Goal: Task Accomplishment & Management: Use online tool/utility

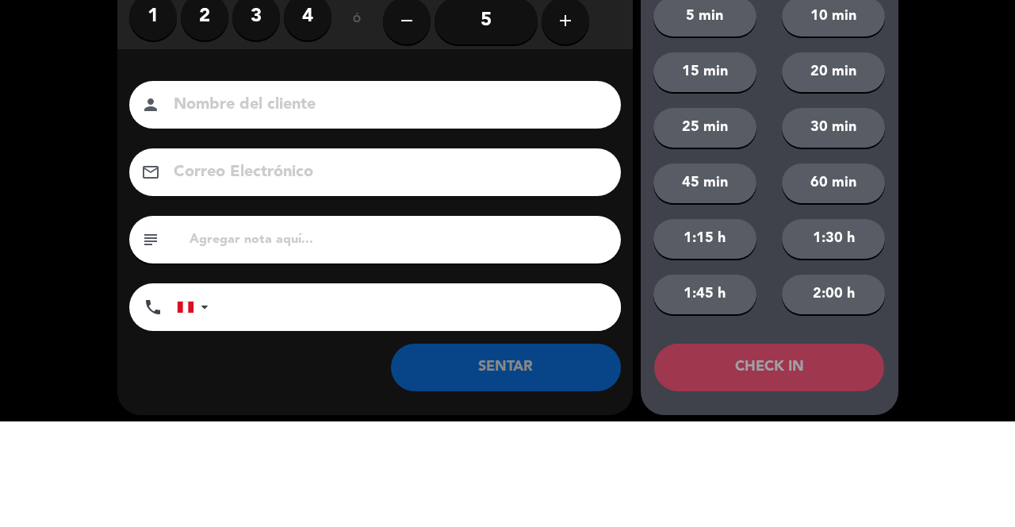
click at [258, 132] on label "3" at bounding box center [256, 122] width 48 height 48
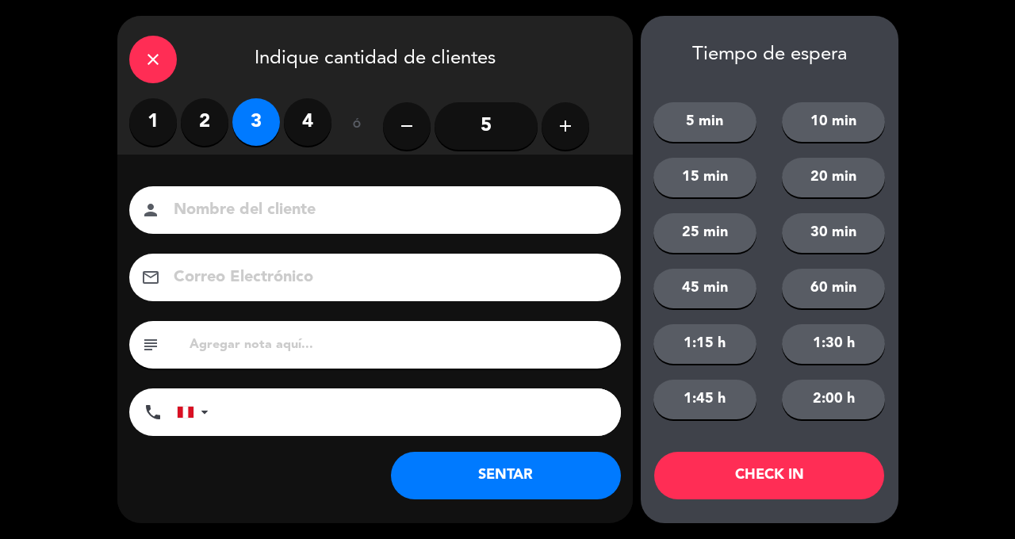
click at [530, 484] on button "SENTAR" at bounding box center [506, 476] width 230 height 48
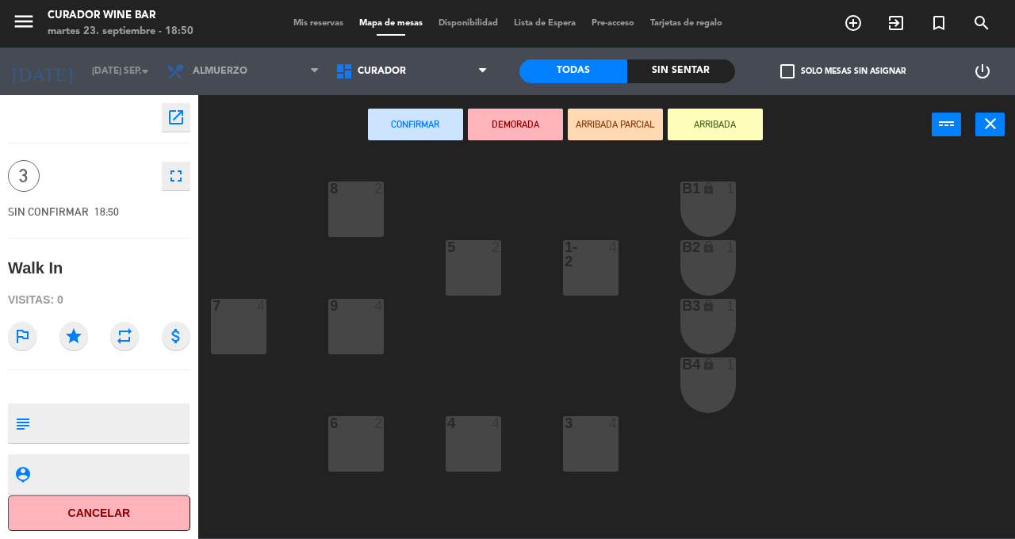
click at [573, 256] on div "1-2" at bounding box center [564, 254] width 26 height 29
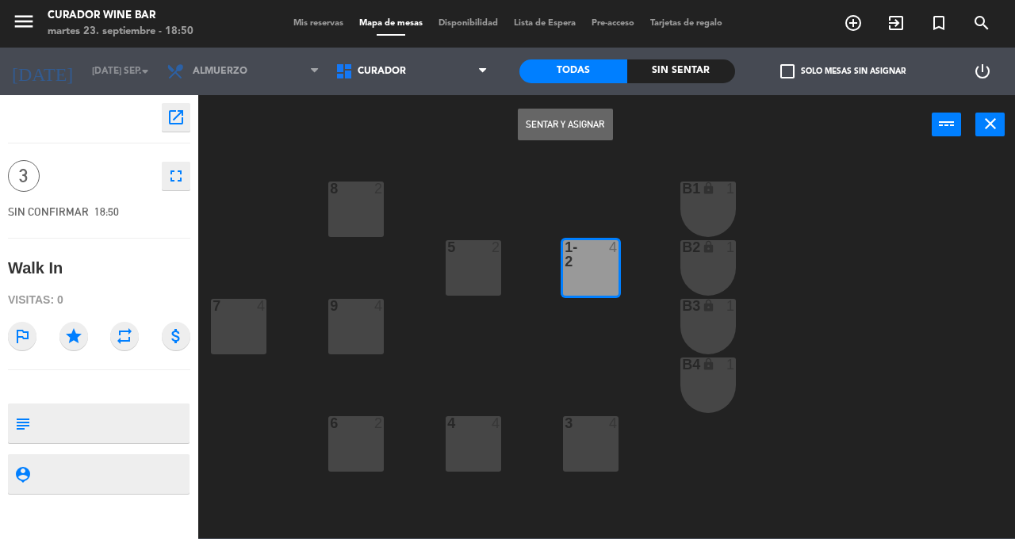
click at [573, 122] on button "Sentar y Asignar" at bounding box center [565, 125] width 95 height 32
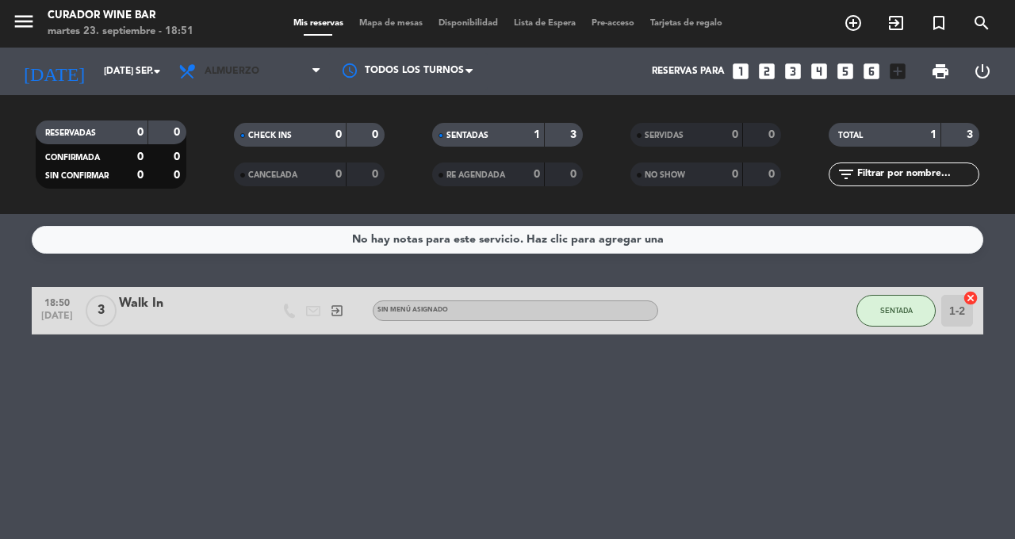
click at [286, 75] on span "Almuerzo" at bounding box center [250, 71] width 159 height 35
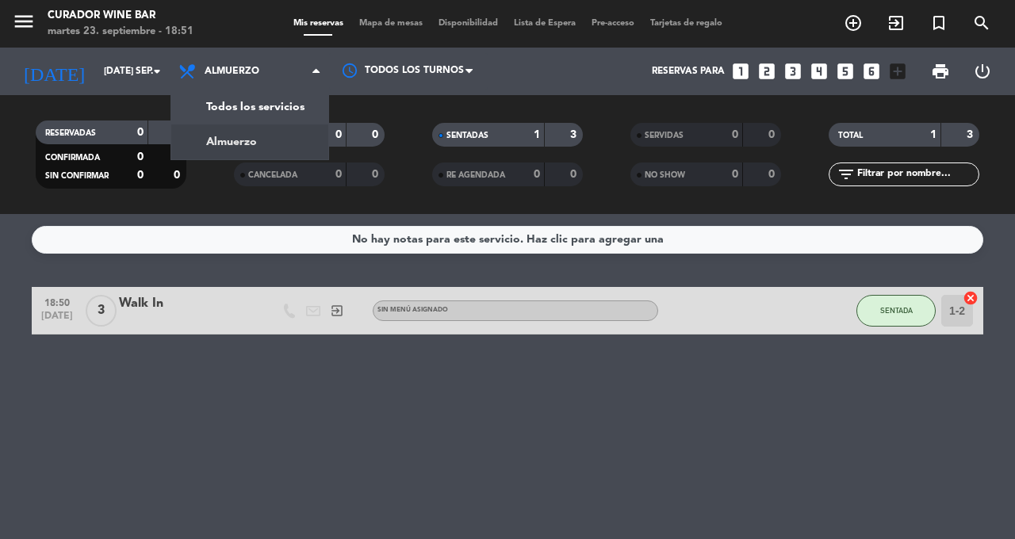
click at [301, 113] on div "menu Curador Wine Bar martes 23. septiembre - 18:51 Mis reservas Mapa de mesas …" at bounding box center [507, 107] width 1015 height 214
